Goal: Navigation & Orientation: Find specific page/section

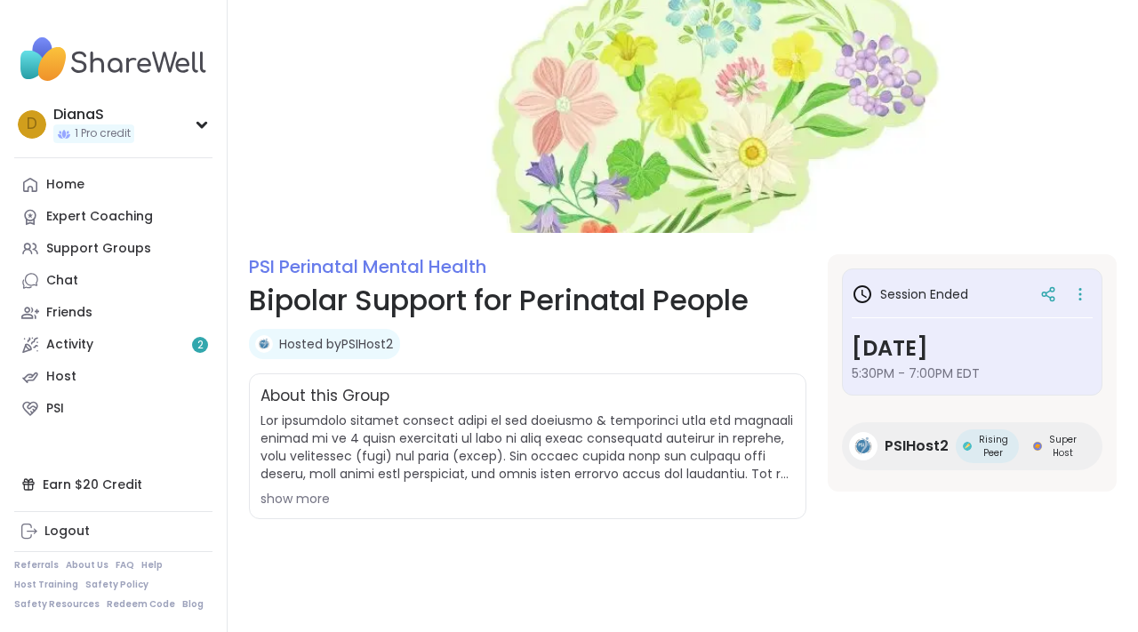
click at [133, 63] on img at bounding box center [113, 59] width 198 height 62
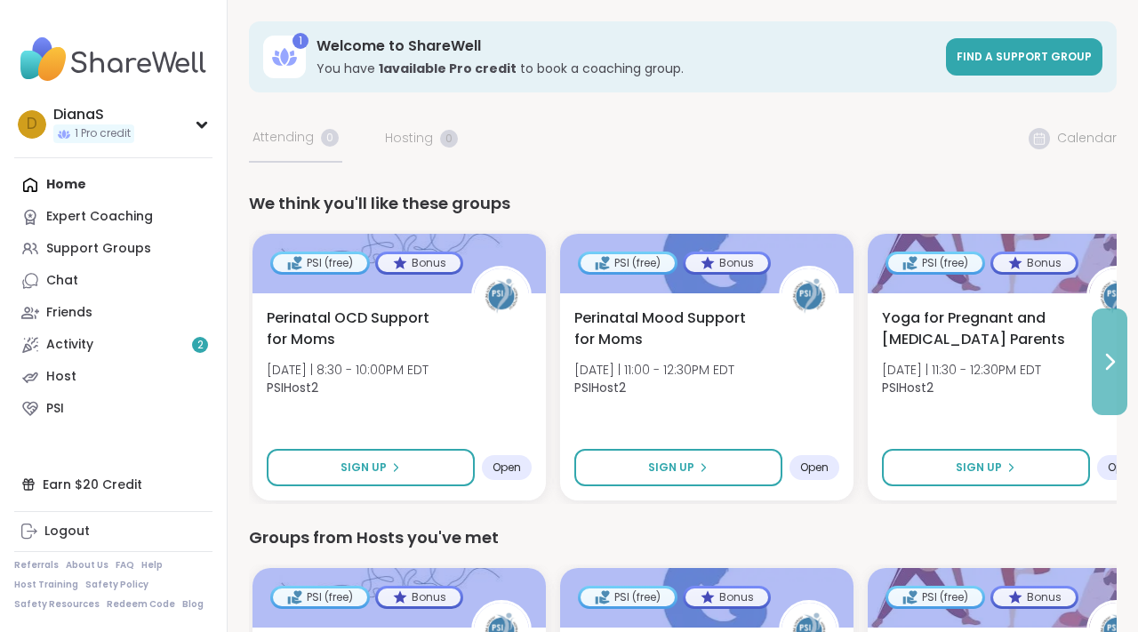
click at [1116, 358] on icon at bounding box center [1109, 361] width 21 height 21
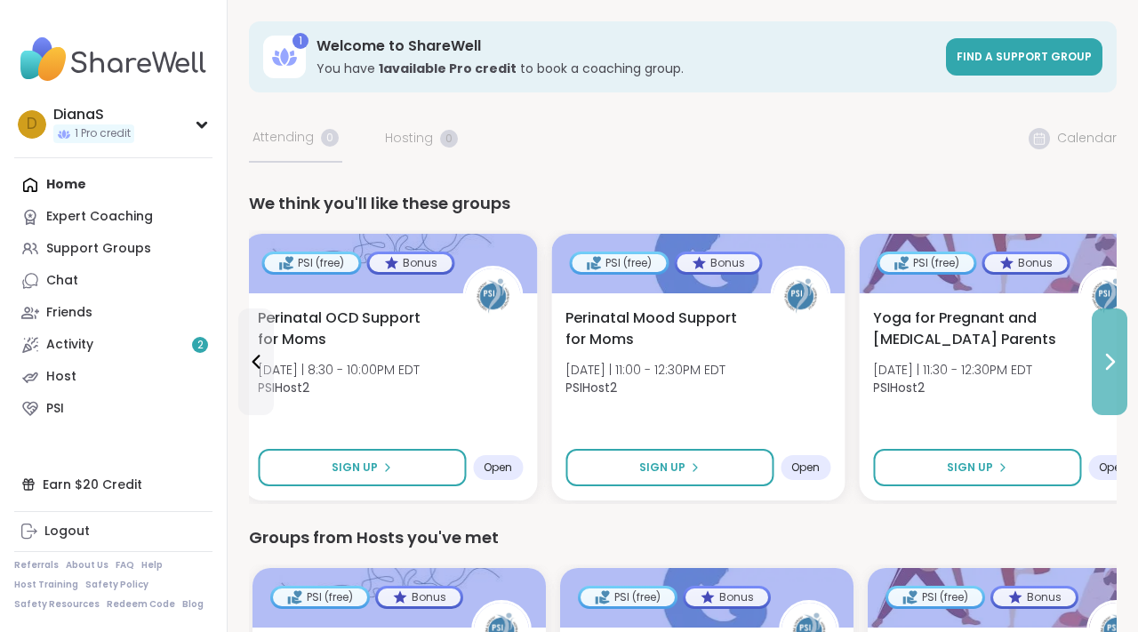
click at [1116, 358] on icon at bounding box center [1109, 361] width 21 height 21
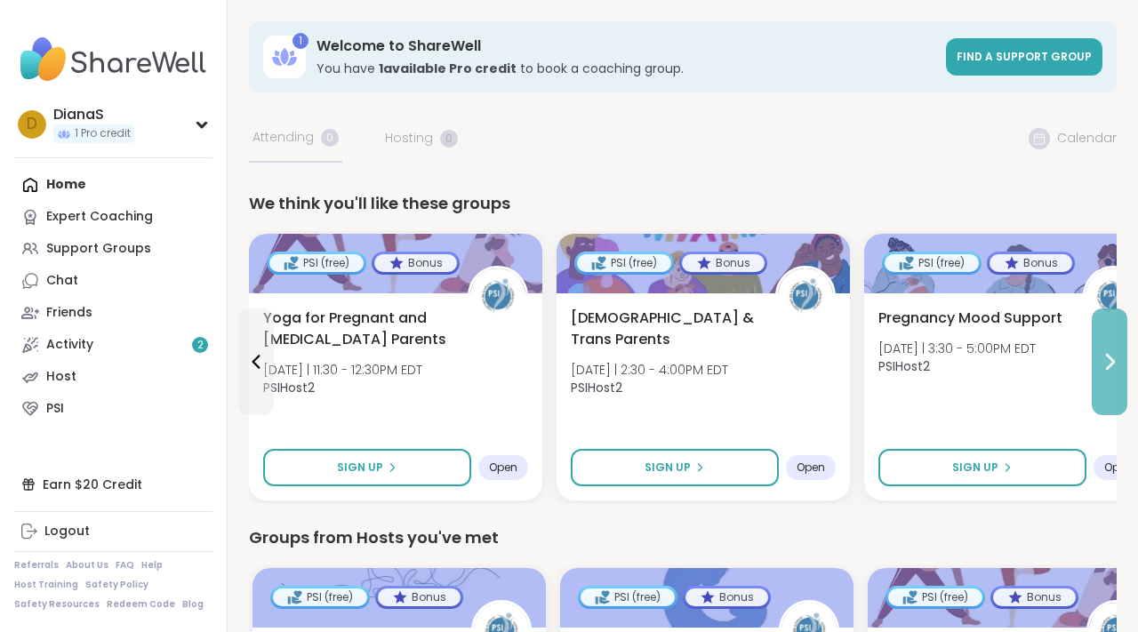
click at [1104, 361] on icon at bounding box center [1109, 361] width 21 height 21
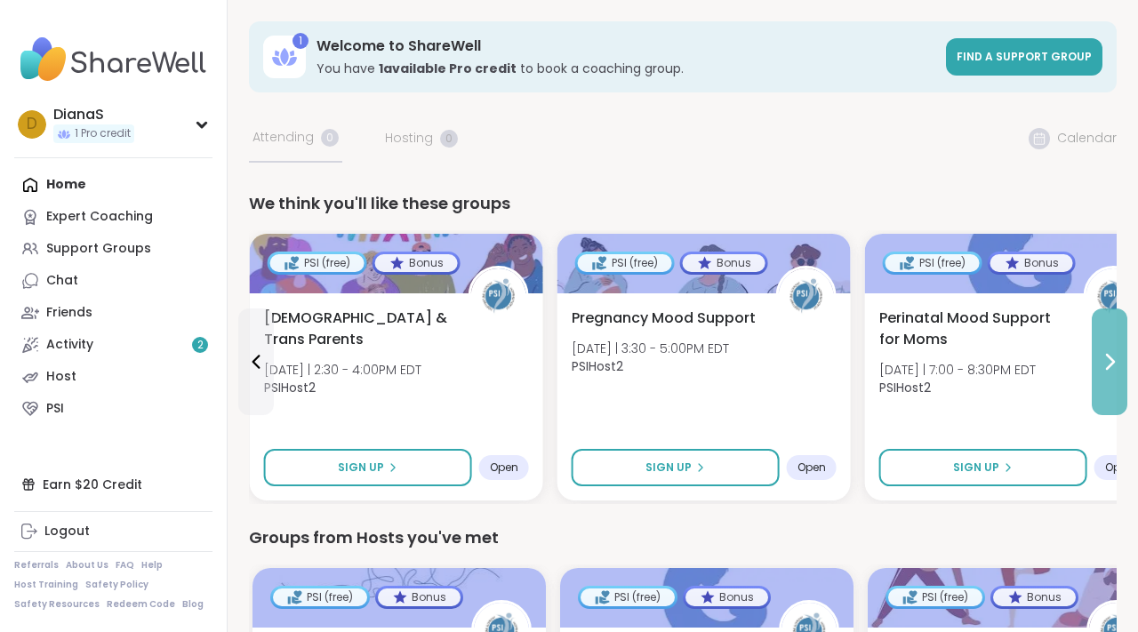
click at [1104, 361] on icon at bounding box center [1109, 361] width 21 height 21
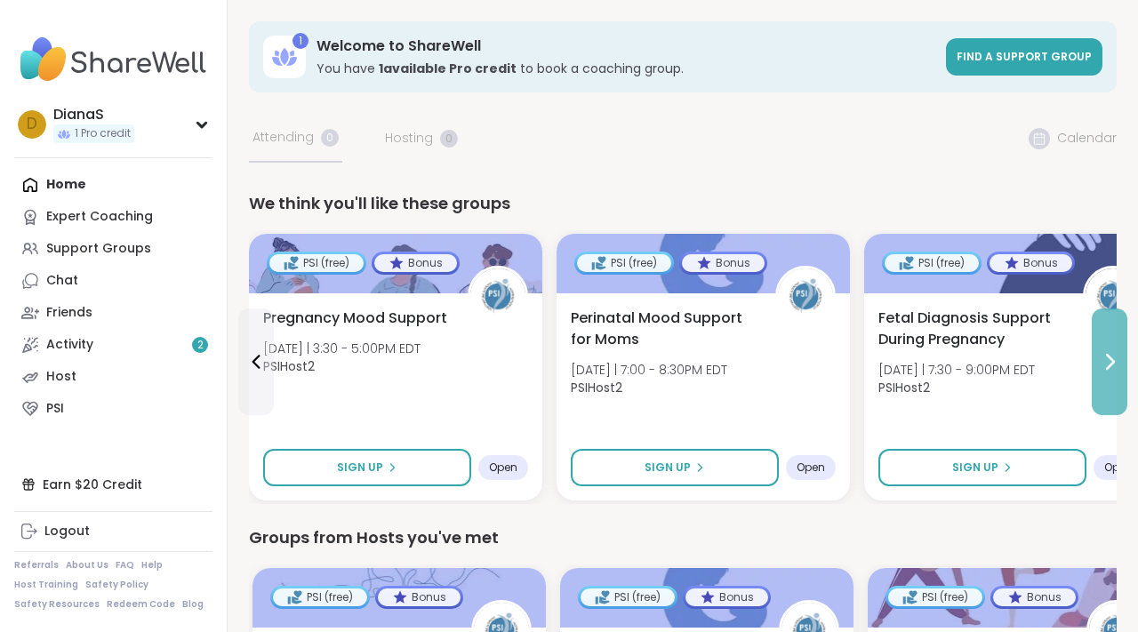
click at [1107, 400] on button at bounding box center [1109, 361] width 36 height 107
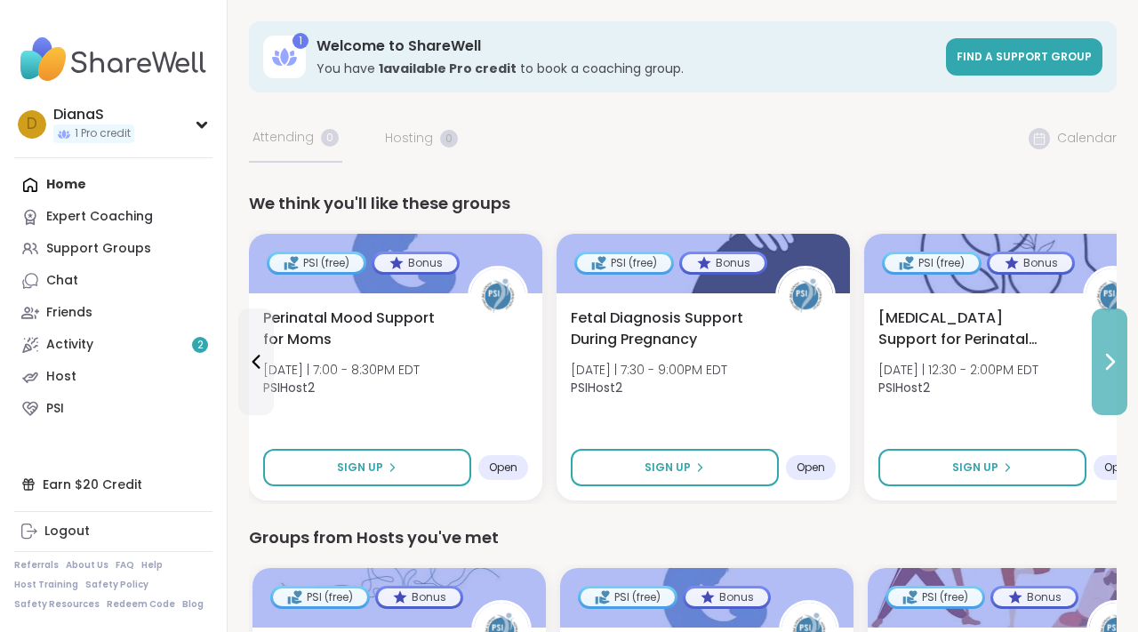
click at [1107, 400] on button at bounding box center [1109, 361] width 36 height 107
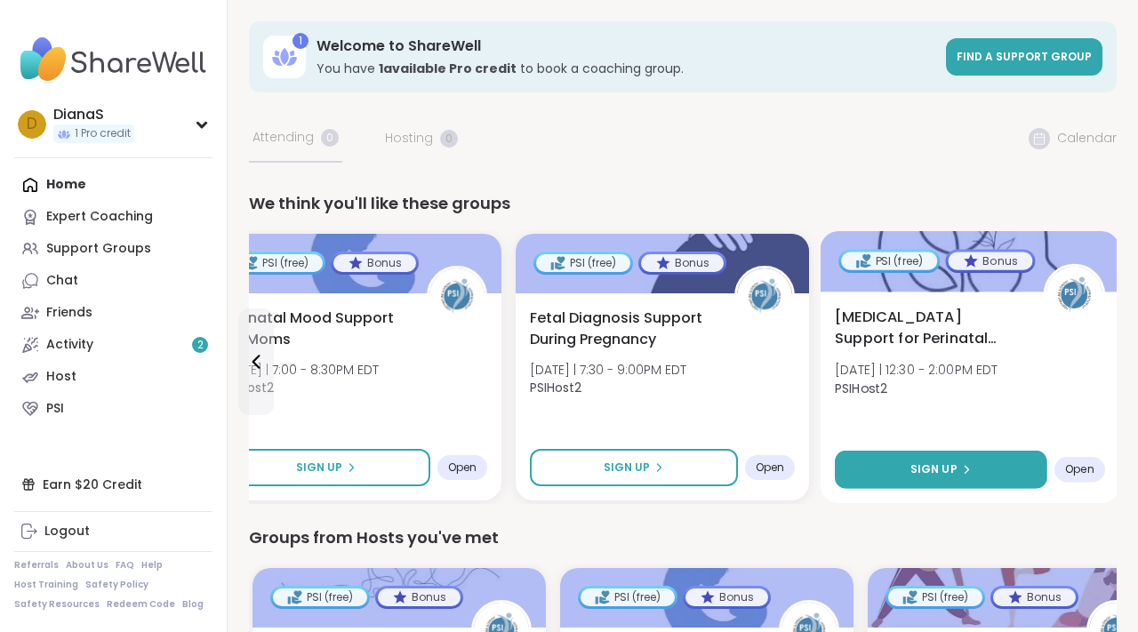
click at [932, 462] on span "Sign Up" at bounding box center [933, 469] width 47 height 16
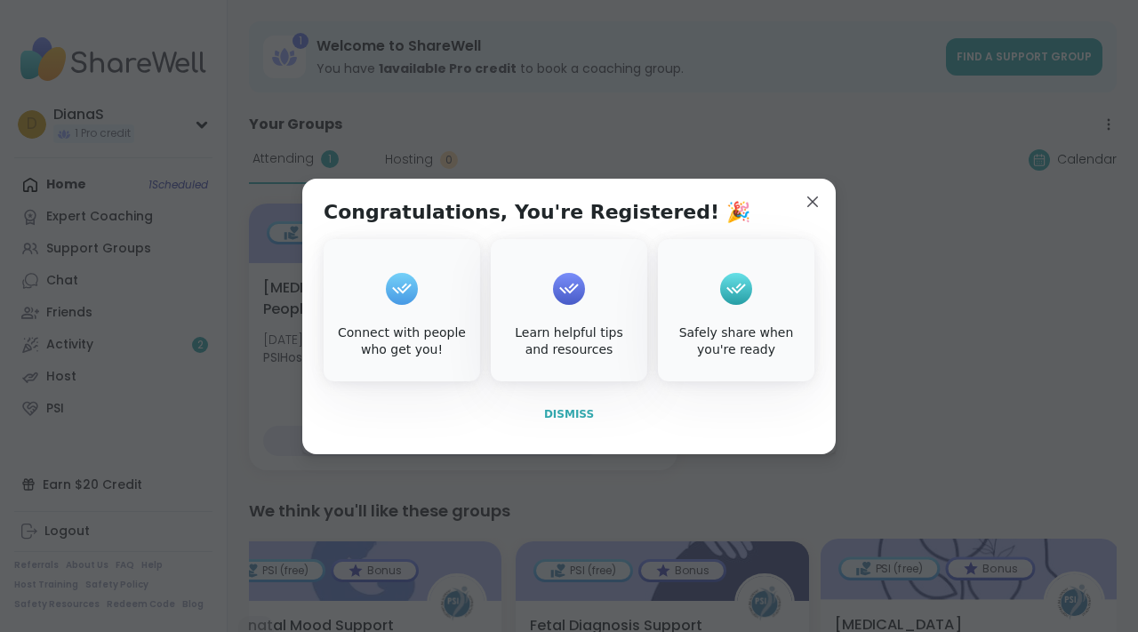
click at [581, 420] on span "Dismiss" at bounding box center [569, 414] width 50 height 16
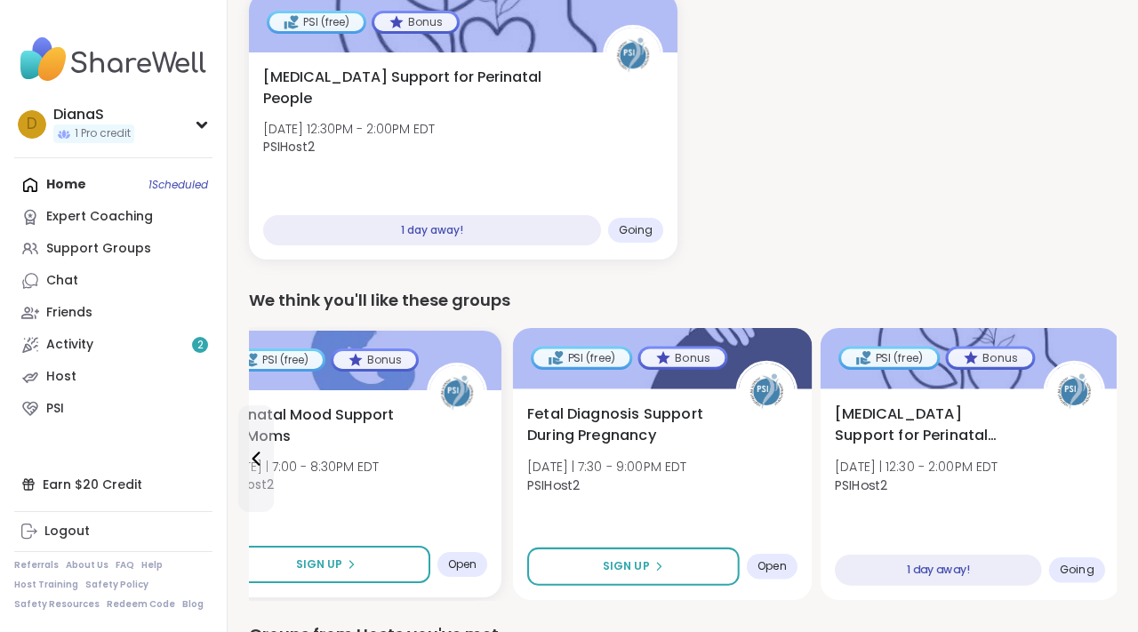
scroll to position [213, 0]
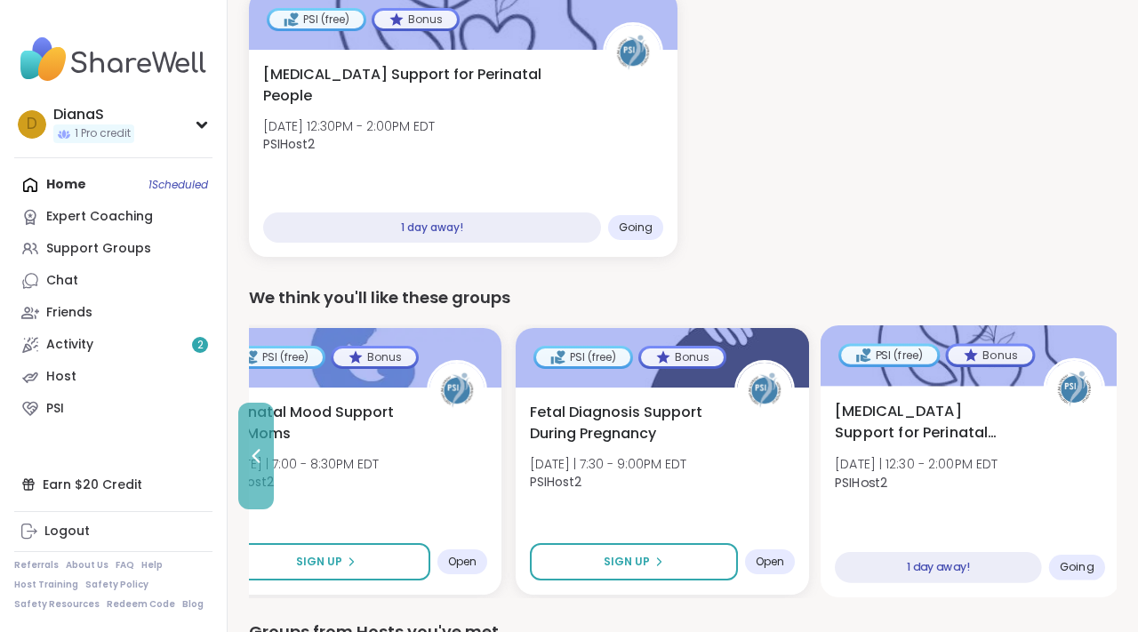
click at [256, 452] on icon at bounding box center [256, 456] width 8 height 14
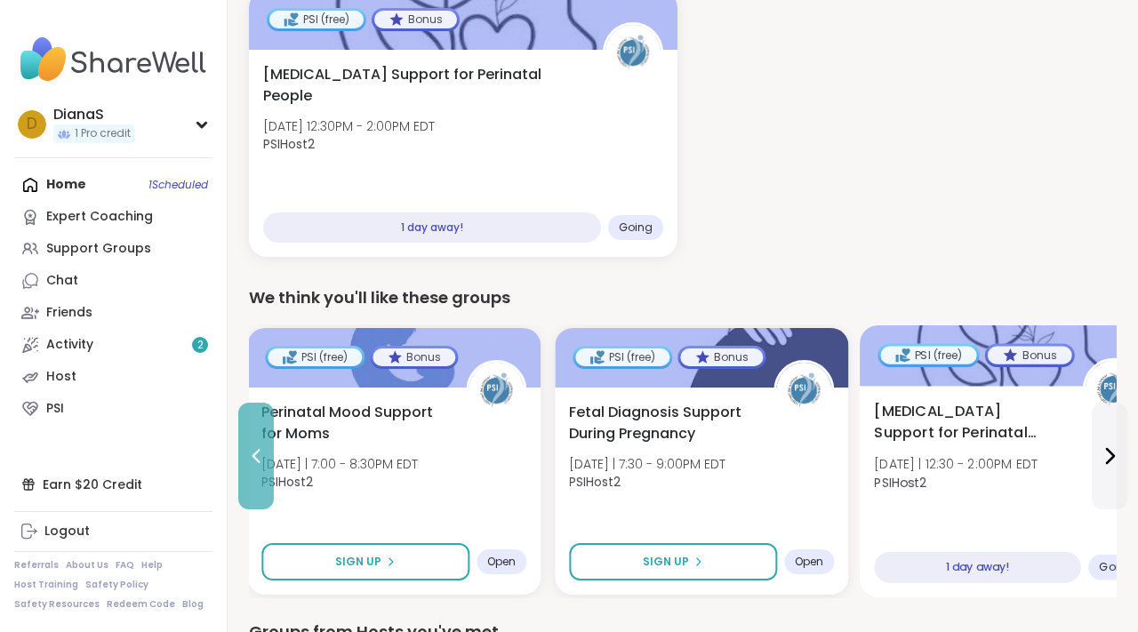
click at [256, 452] on icon at bounding box center [256, 456] width 8 height 14
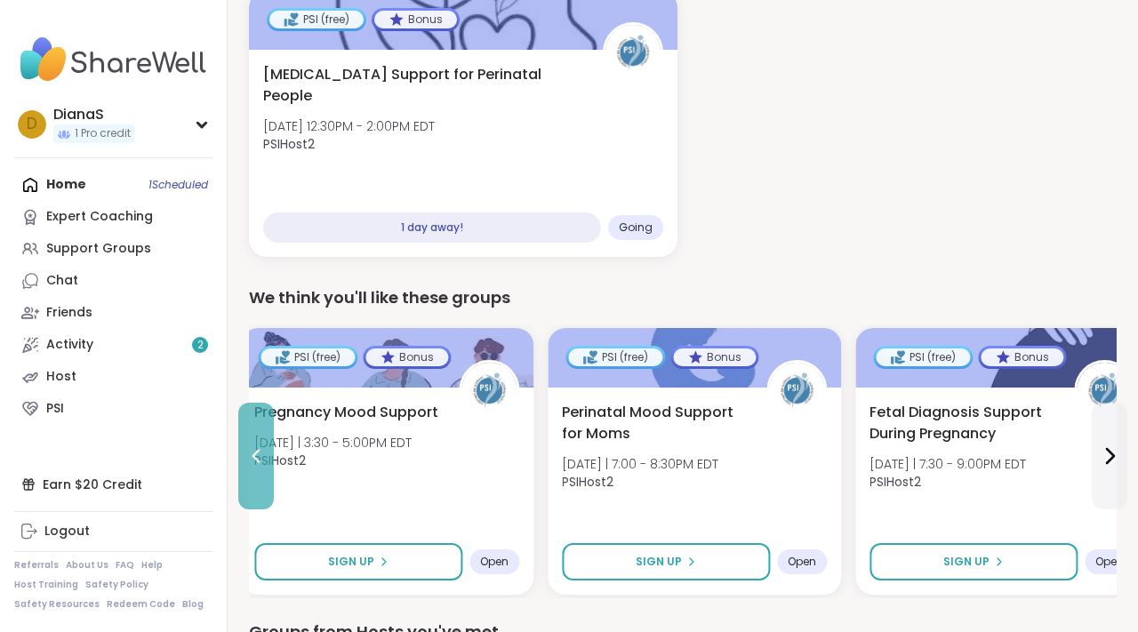
click at [256, 452] on icon at bounding box center [256, 456] width 8 height 14
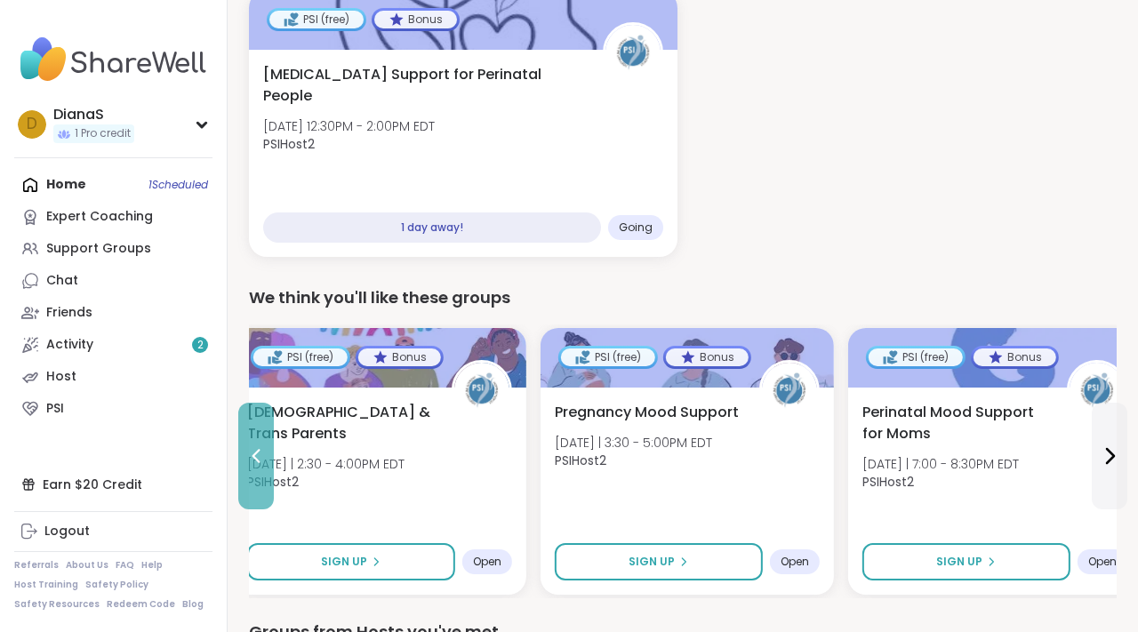
click at [256, 452] on icon at bounding box center [256, 456] width 8 height 14
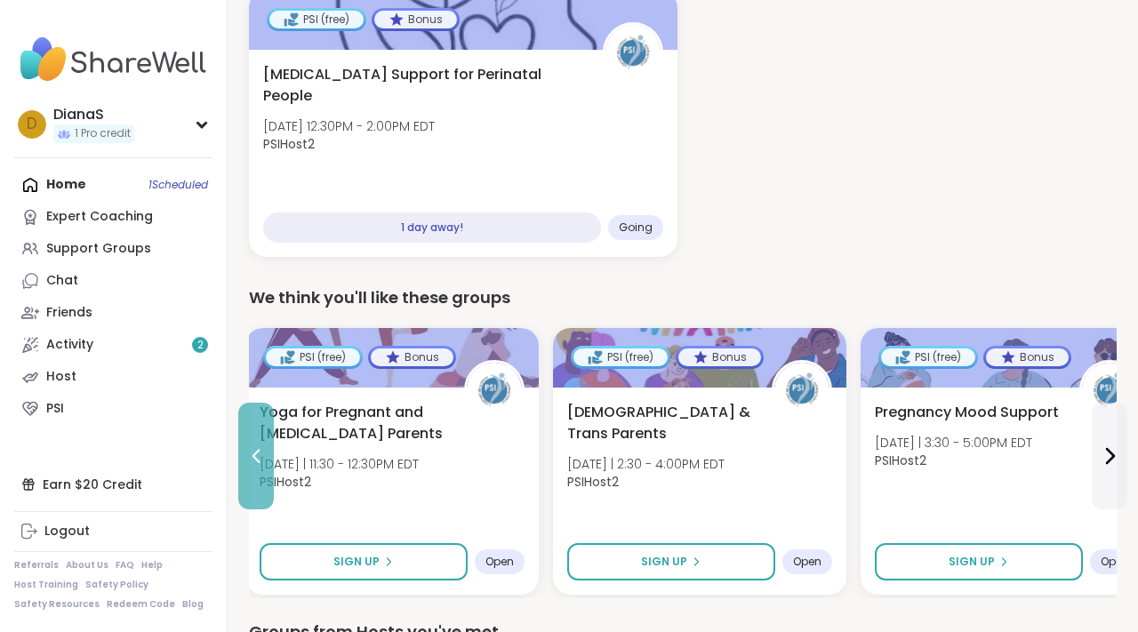
click at [256, 452] on icon at bounding box center [256, 456] width 8 height 14
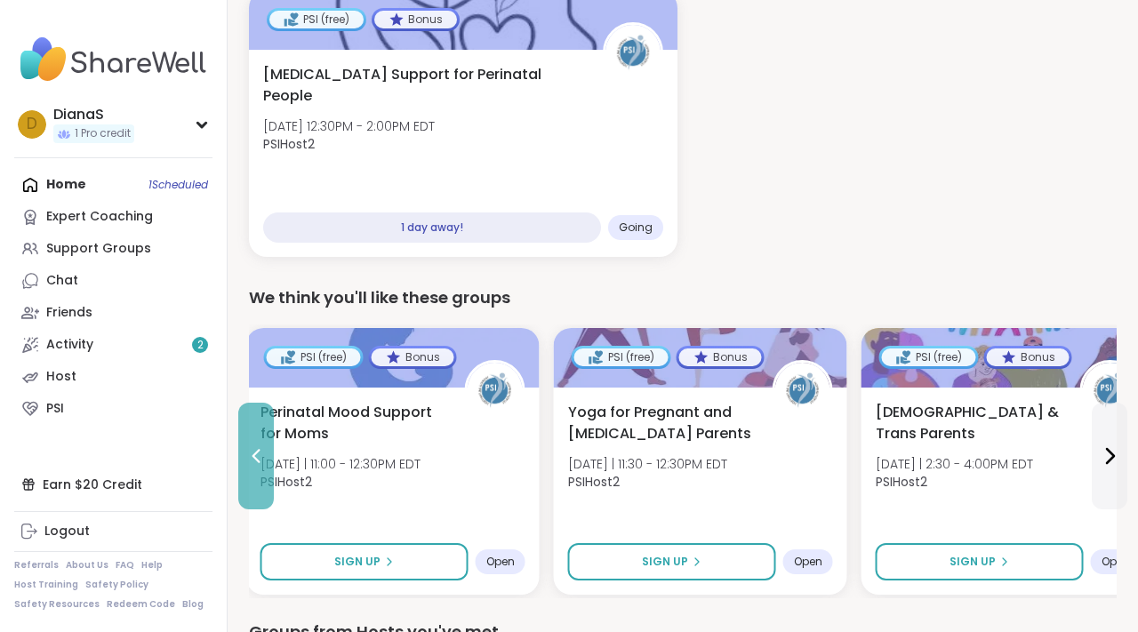
click at [256, 452] on icon at bounding box center [256, 456] width 8 height 14
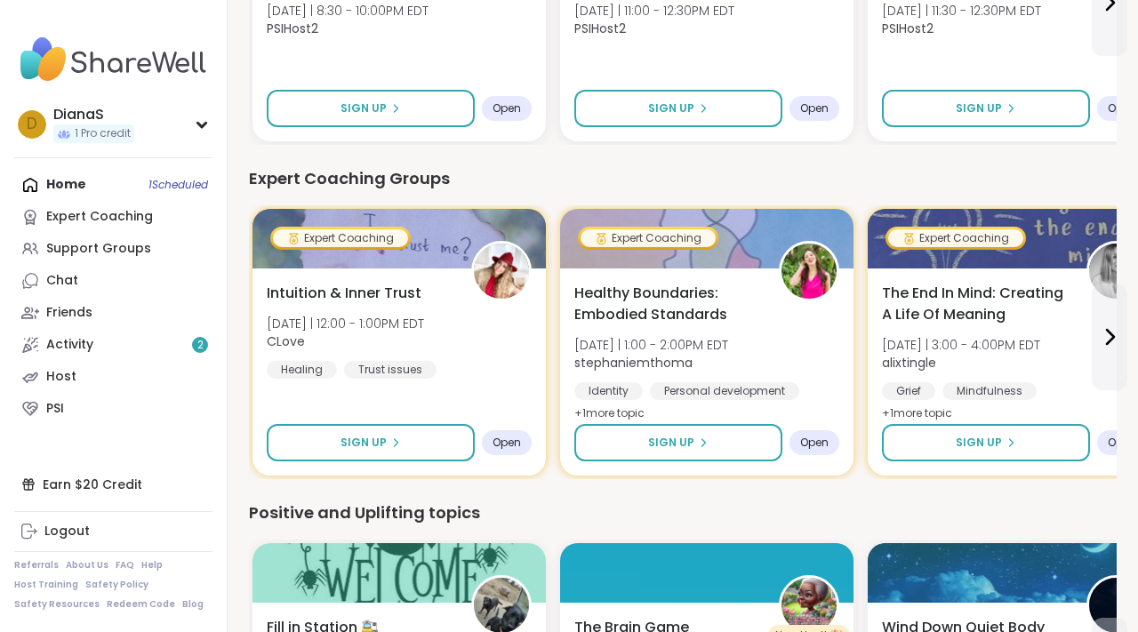
scroll to position [1007, 0]
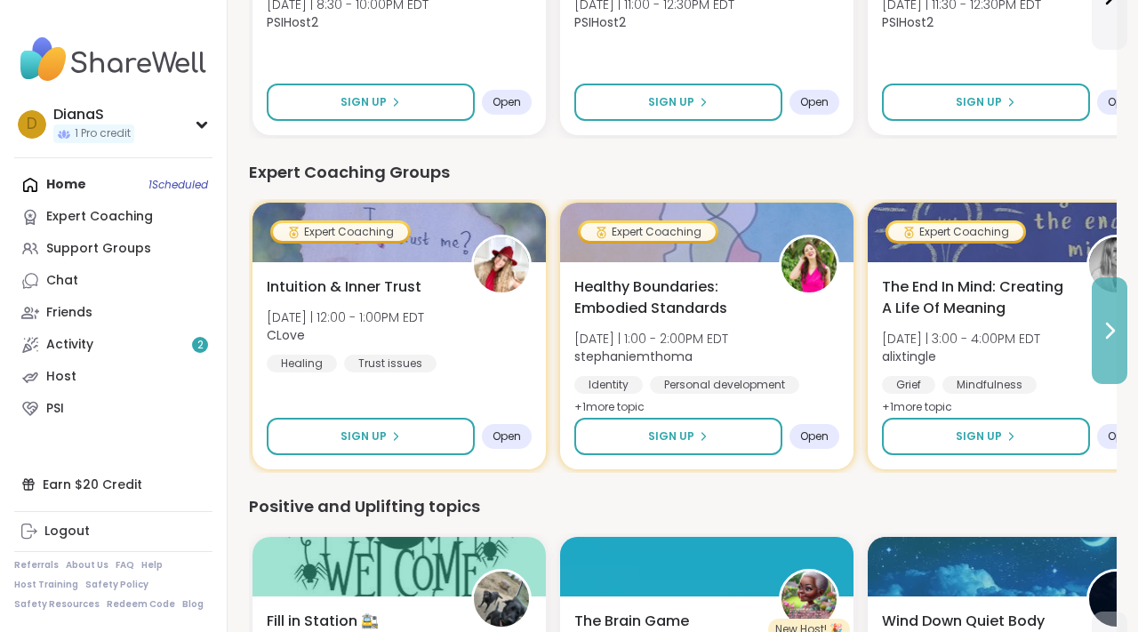
click at [1107, 364] on button at bounding box center [1109, 330] width 36 height 107
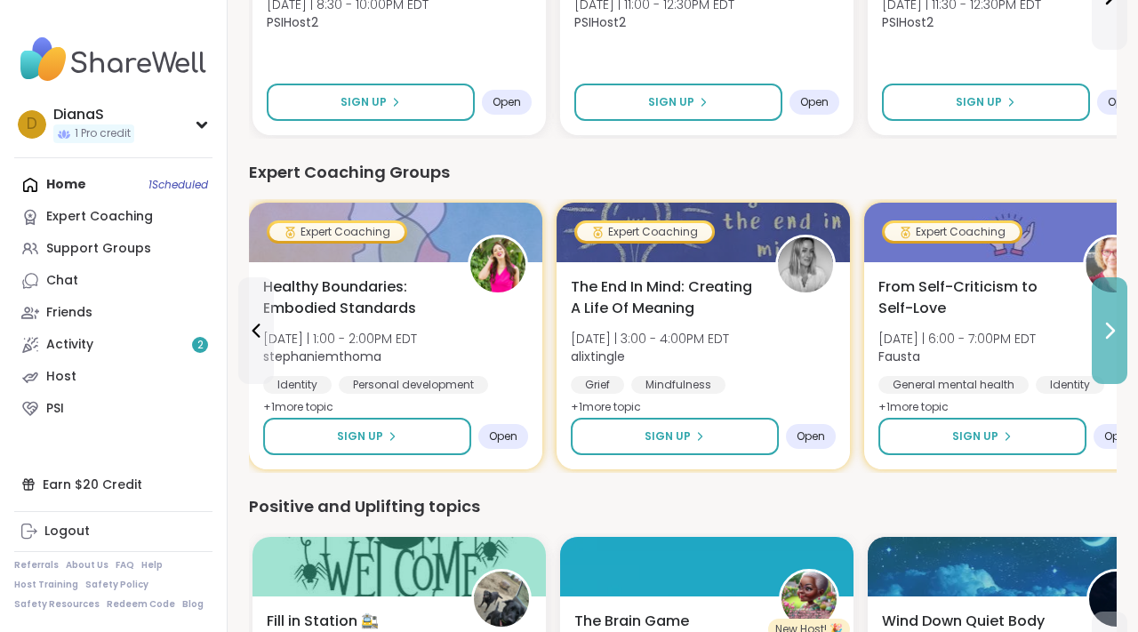
click at [1107, 364] on button at bounding box center [1109, 330] width 36 height 107
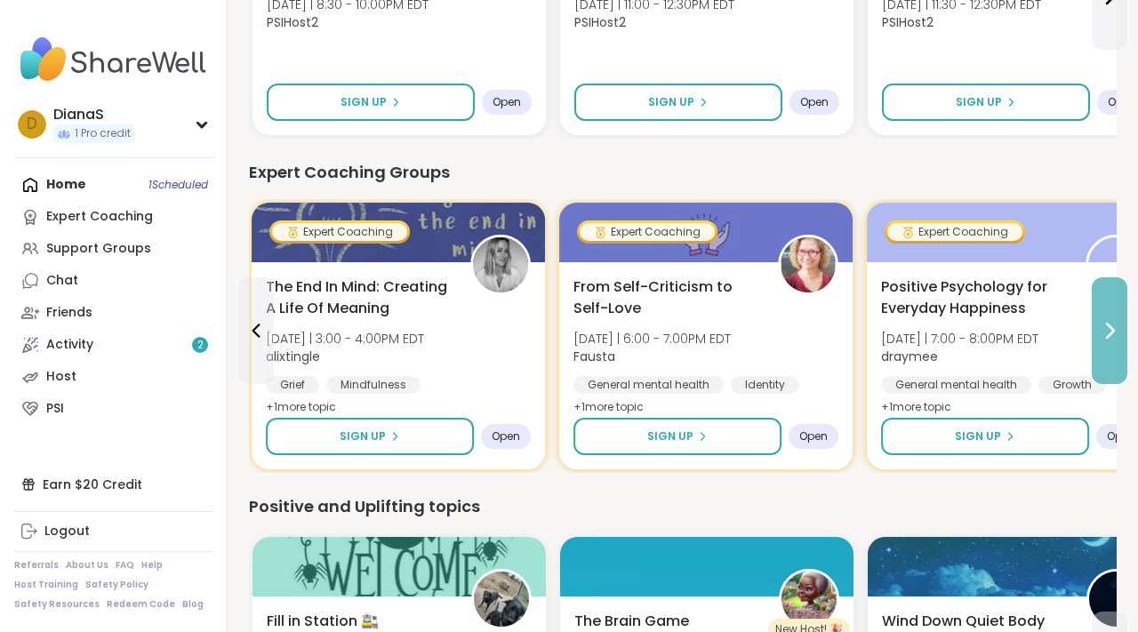
click at [1107, 364] on button at bounding box center [1109, 330] width 36 height 107
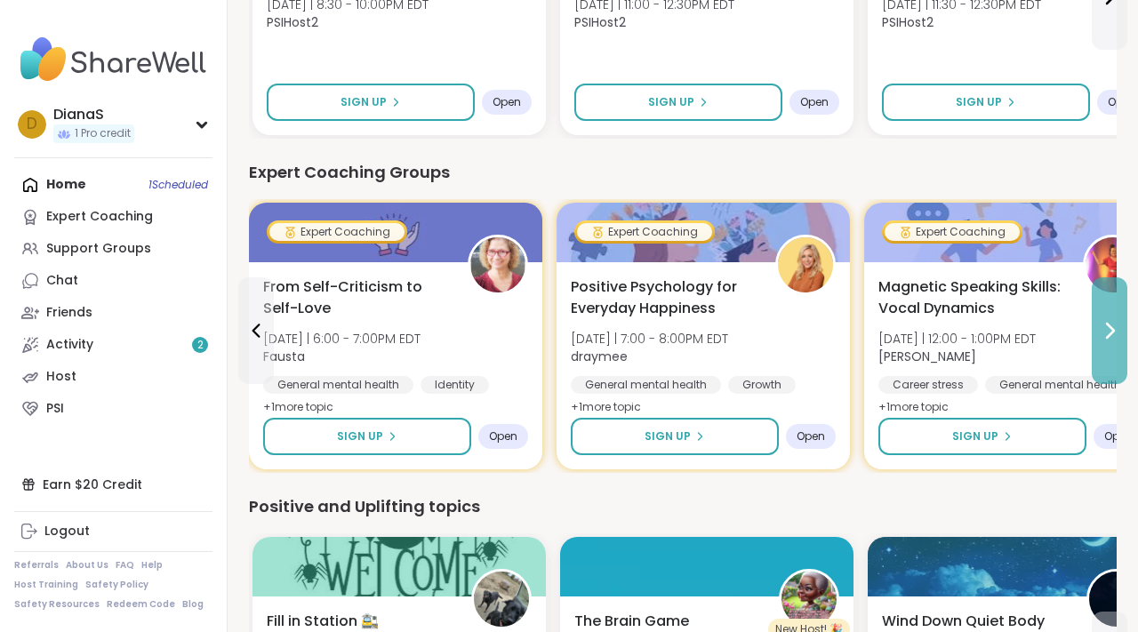
click at [1107, 364] on button at bounding box center [1109, 330] width 36 height 107
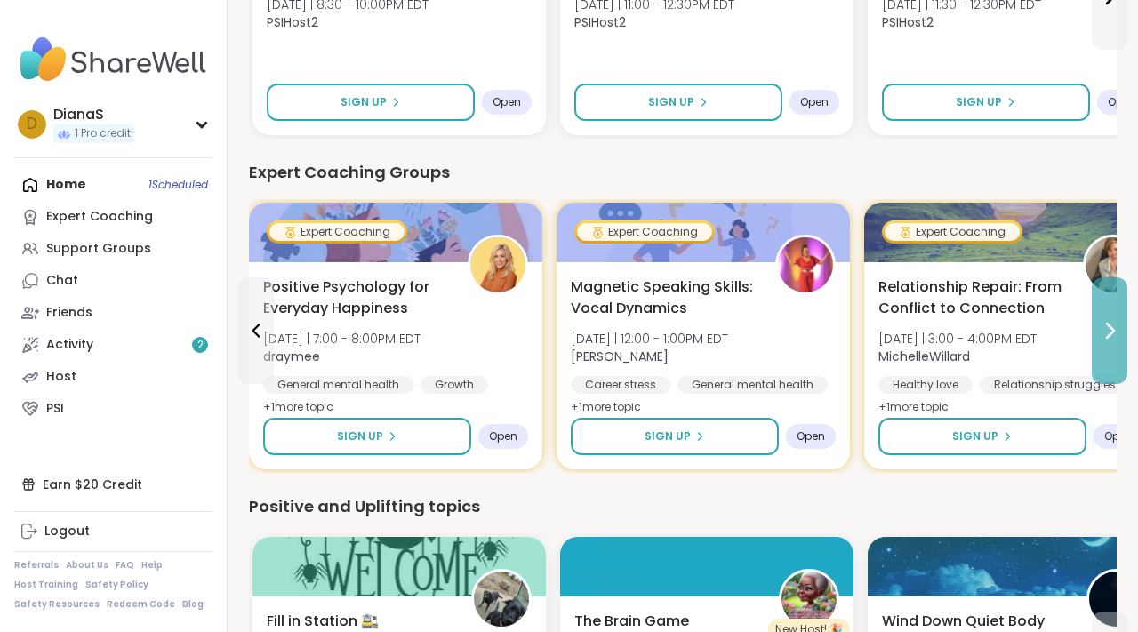
click at [1107, 364] on button at bounding box center [1109, 330] width 36 height 107
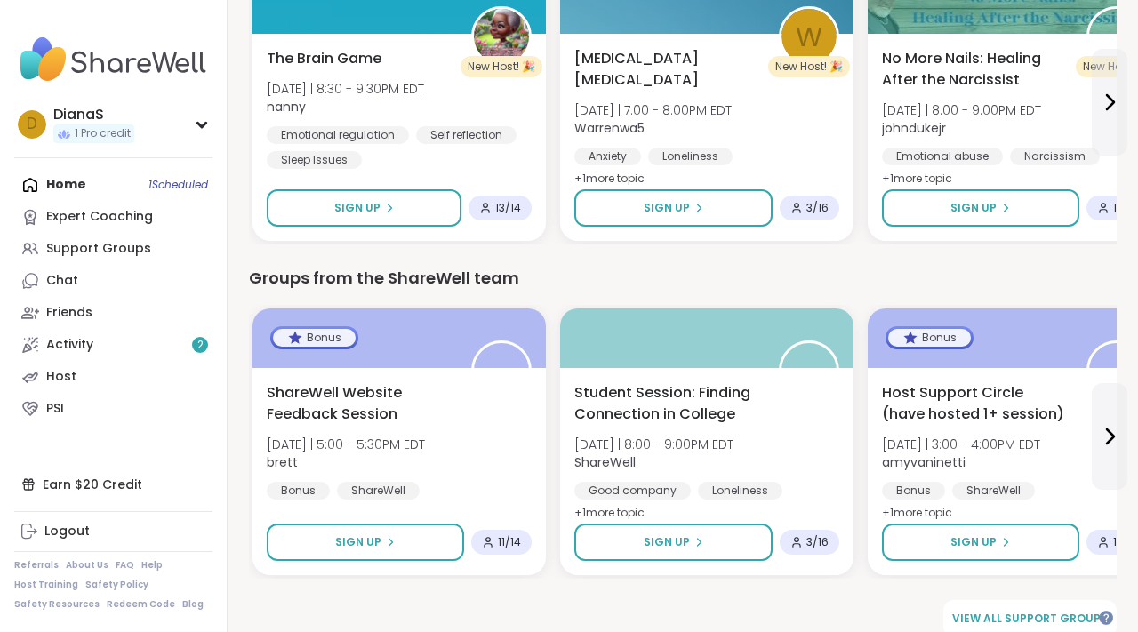
scroll to position [1927, 0]
